Goal: Task Accomplishment & Management: Complete application form

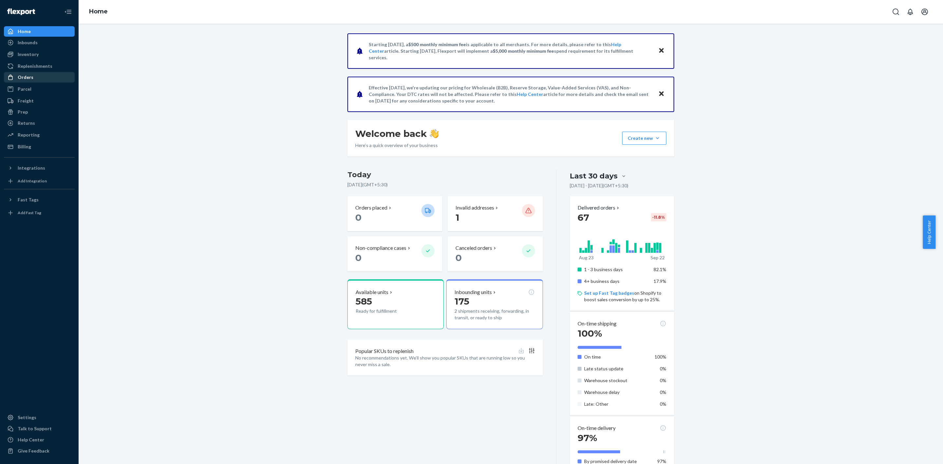
click at [30, 75] on div "Orders" at bounding box center [26, 77] width 16 height 7
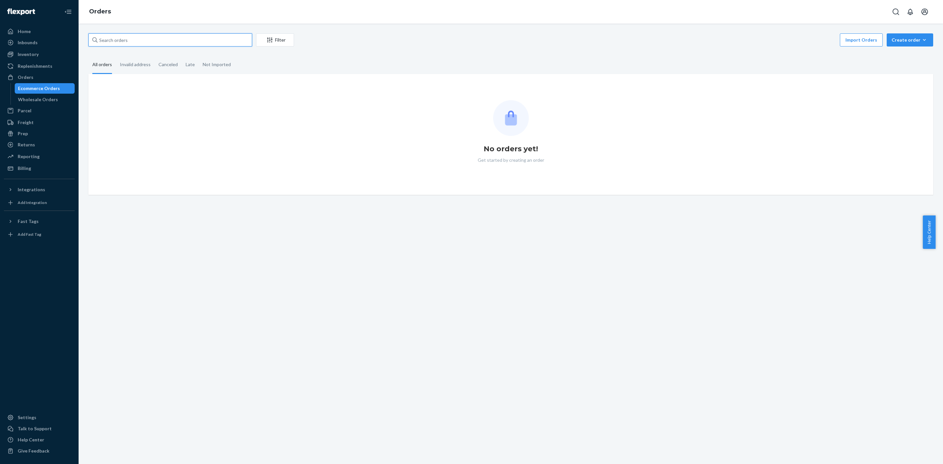
click at [153, 34] on input "text" at bounding box center [170, 39] width 164 height 13
paste input "[PERSON_NAME]"
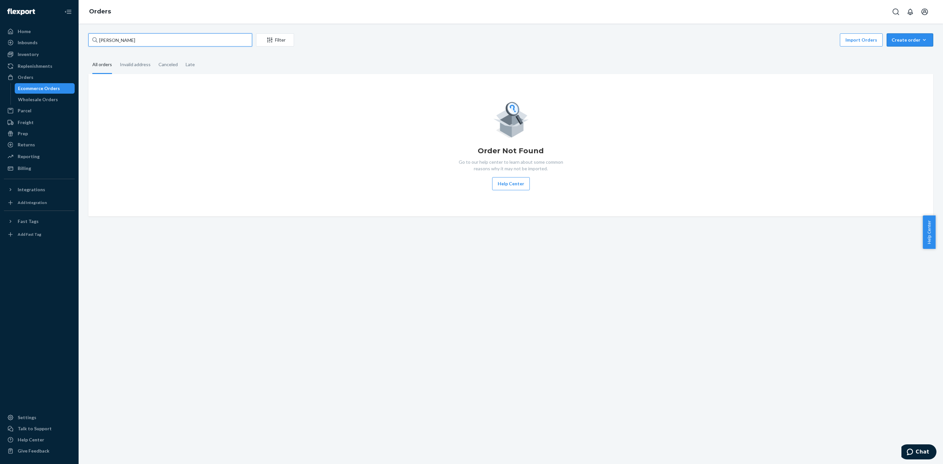
type input "[PERSON_NAME]"
click at [895, 42] on div "Create order" at bounding box center [910, 40] width 37 height 7
click at [220, 36] on input "[PERSON_NAME]" at bounding box center [170, 39] width 164 height 13
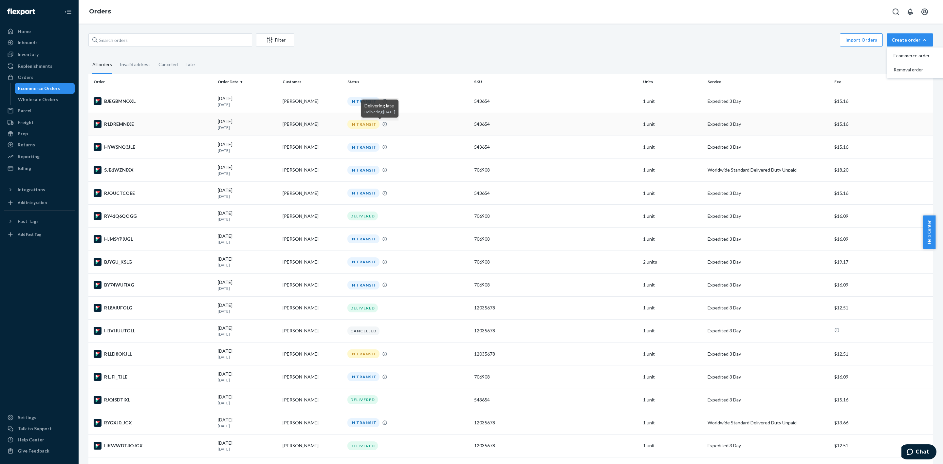
click at [382, 123] on icon at bounding box center [384, 123] width 5 height 5
click at [382, 354] on icon at bounding box center [384, 353] width 5 height 5
click at [180, 44] on input "text" at bounding box center [170, 39] width 164 height 13
click at [905, 39] on div "Create order" at bounding box center [910, 40] width 37 height 7
click at [905, 53] on span "Ecommerce order" at bounding box center [914, 55] width 41 height 5
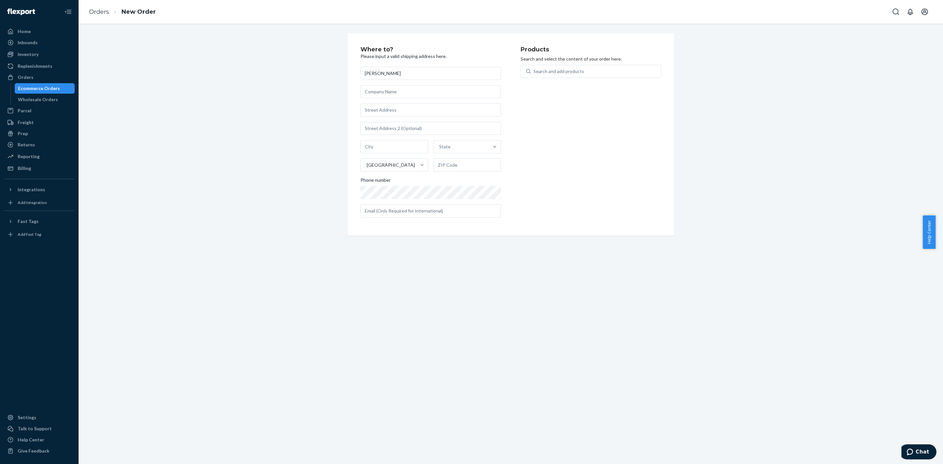
type input "[PERSON_NAME]"
click at [368, 115] on input "text" at bounding box center [431, 109] width 140 height 13
paste input "[STREET_ADDRESS]"
type input "[STREET_ADDRESS]"
type input "Orlando"
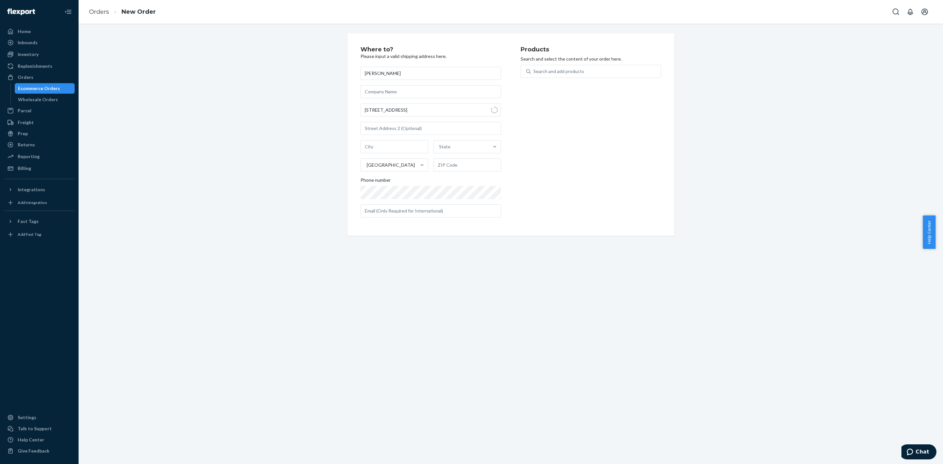
type input "32828"
type input "2543 Formax Dr"
click at [421, 210] on input "text" at bounding box center [431, 210] width 140 height 13
paste input "[EMAIL_ADDRESS][DOMAIN_NAME]"
type input "[EMAIL_ADDRESS][DOMAIN_NAME]"
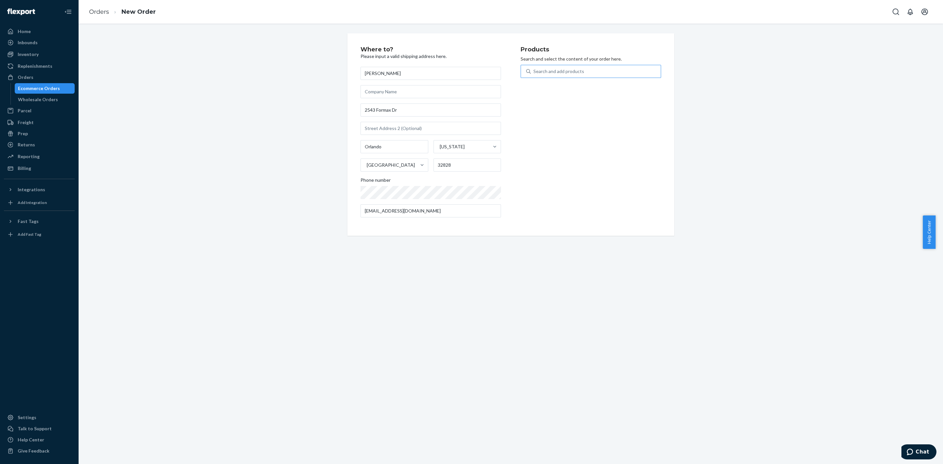
click at [543, 73] on div "Search and add products" at bounding box center [558, 71] width 51 height 7
click at [534, 73] on input "Search and add products" at bounding box center [533, 71] width 1 height 7
type input "po"
click at [548, 87] on div "PowerMic III Microphone; Mono; 20 Hz to 16 kHz; Wired;" at bounding box center [578, 90] width 104 height 13
click at [539, 75] on input "po" at bounding box center [536, 71] width 6 height 7
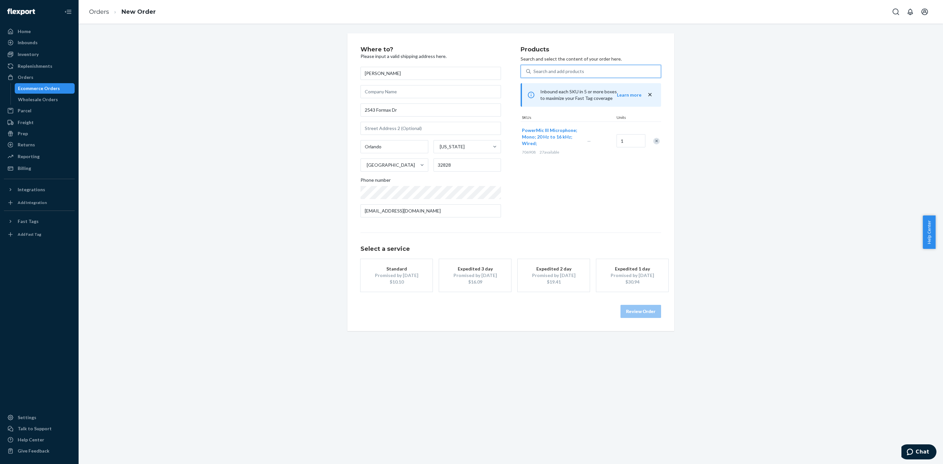
click at [470, 275] on div "Promised by [DATE]" at bounding box center [475, 275] width 52 height 7
click at [633, 309] on button "Review Order" at bounding box center [641, 311] width 41 height 13
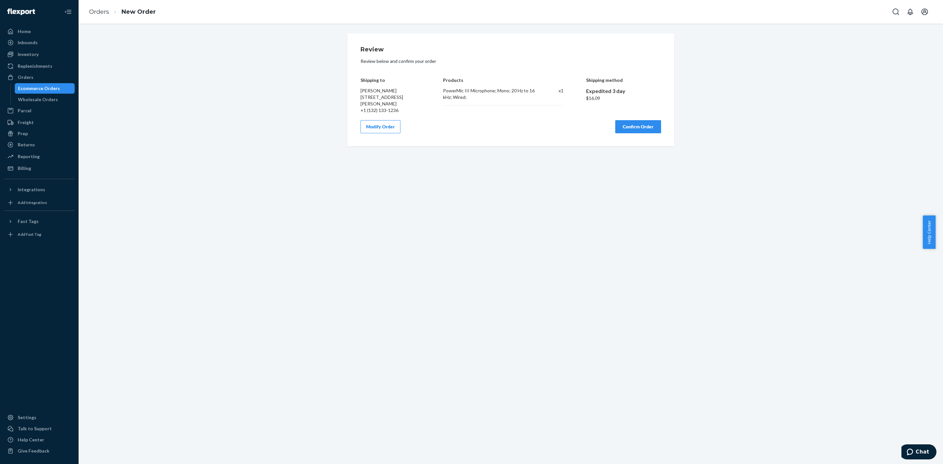
click at [627, 125] on button "Confirm Order" at bounding box center [638, 126] width 46 height 13
